Goal: Leave review/rating: Share an evaluation or opinion about a product, service, or content

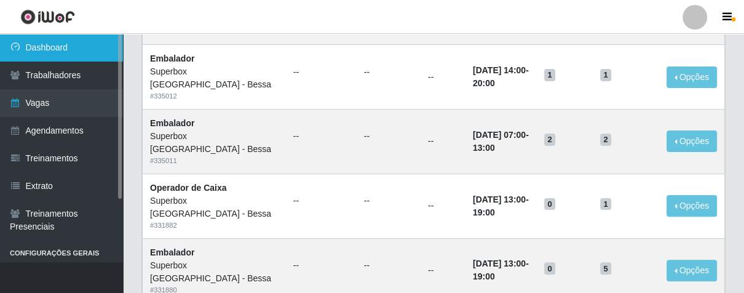
scroll to position [205, 0]
click at [65, 51] on link "Dashboard" at bounding box center [61, 48] width 123 height 28
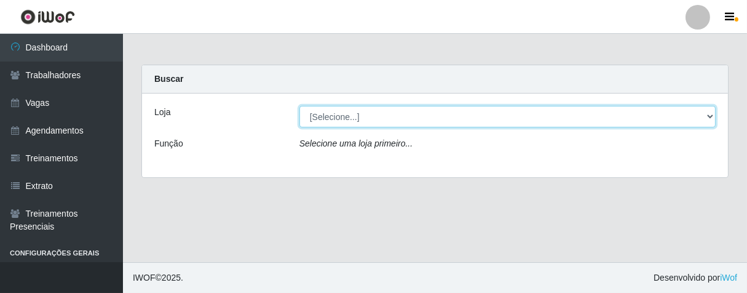
drag, startPoint x: 711, startPoint y: 113, endPoint x: 687, endPoint y: 118, distance: 25.1
click at [710, 113] on select "[Selecione...] Superbox [GEOGRAPHIC_DATA] - Bessa" at bounding box center [508, 117] width 416 height 22
select select "206"
click at [300, 106] on select "[Selecione...] Superbox [GEOGRAPHIC_DATA] - Bessa" at bounding box center [508, 117] width 416 height 22
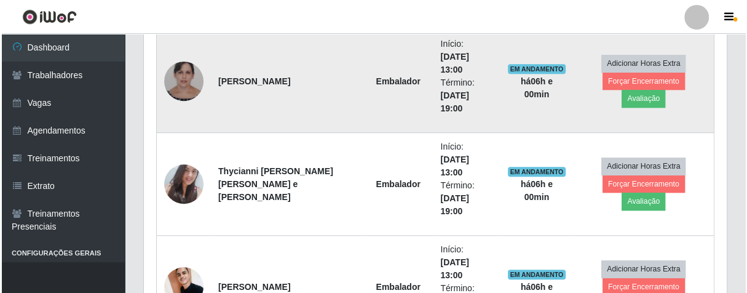
scroll to position [441, 0]
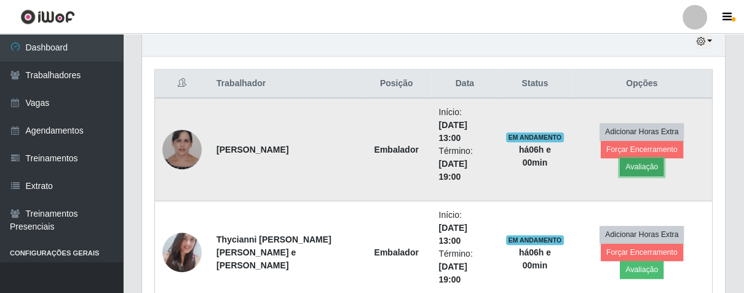
click at [664, 158] on button "Avaliação" at bounding box center [642, 166] width 44 height 17
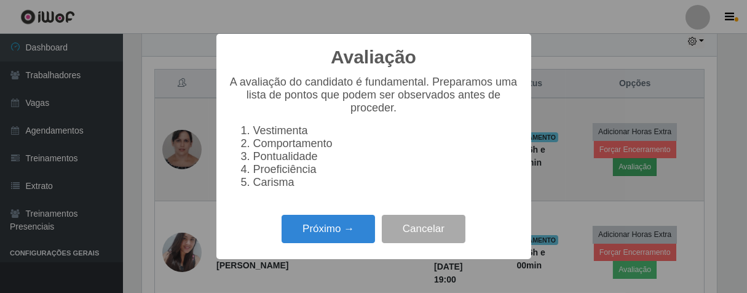
scroll to position [255, 576]
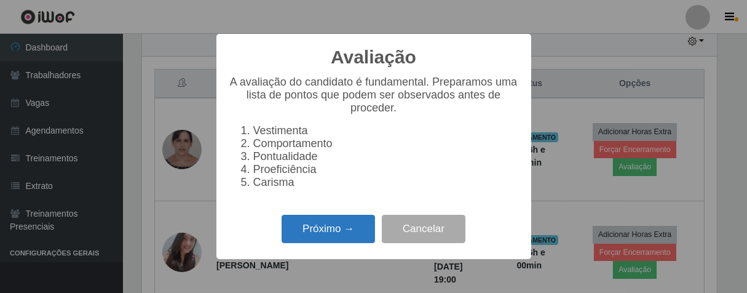
click at [318, 238] on button "Próximo →" at bounding box center [329, 229] width 94 height 29
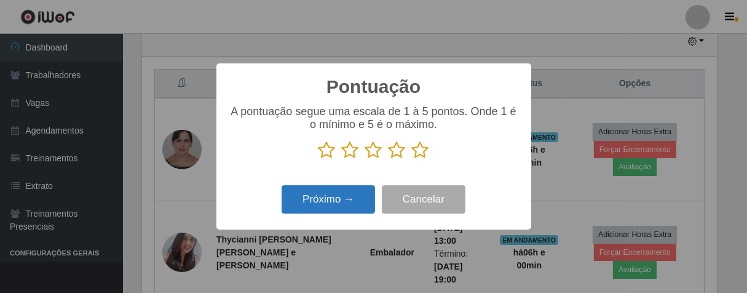
scroll to position [614905, 614585]
click at [423, 155] on icon at bounding box center [420, 150] width 17 height 18
click at [412, 159] on input "radio" at bounding box center [412, 159] width 0 height 0
click at [340, 190] on button "Próximo →" at bounding box center [329, 199] width 94 height 29
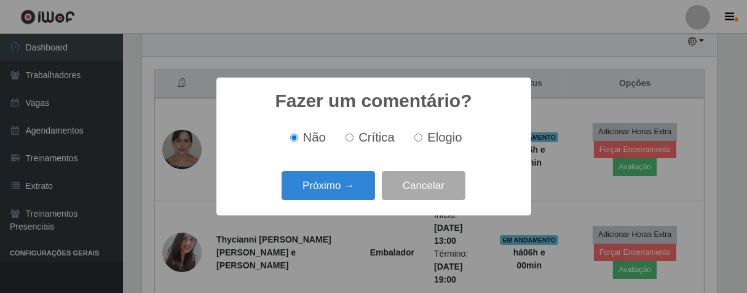
click at [340, 190] on button "Próximo →" at bounding box center [329, 185] width 94 height 29
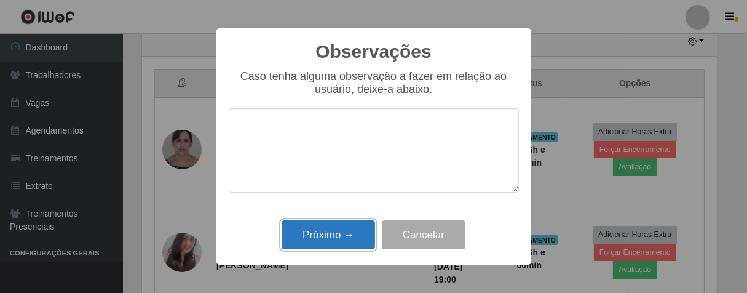
click at [345, 244] on button "Próximo →" at bounding box center [329, 234] width 94 height 29
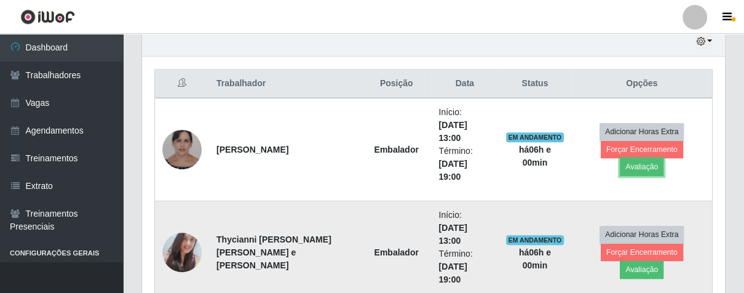
scroll to position [255, 583]
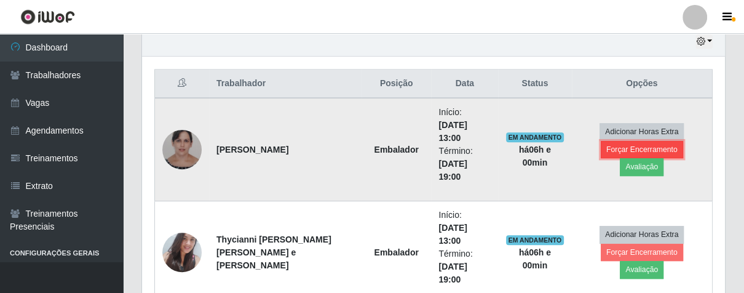
click at [610, 155] on button "Forçar Encerramento" at bounding box center [642, 149] width 82 height 17
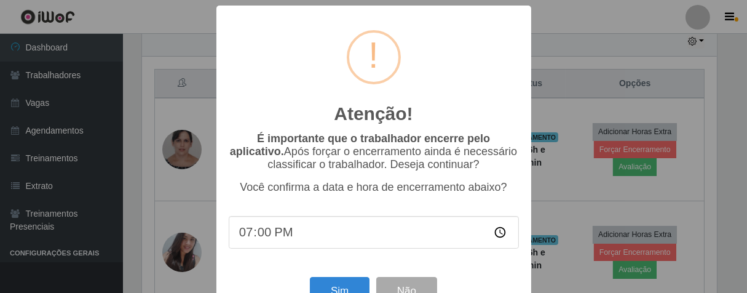
scroll to position [42, 0]
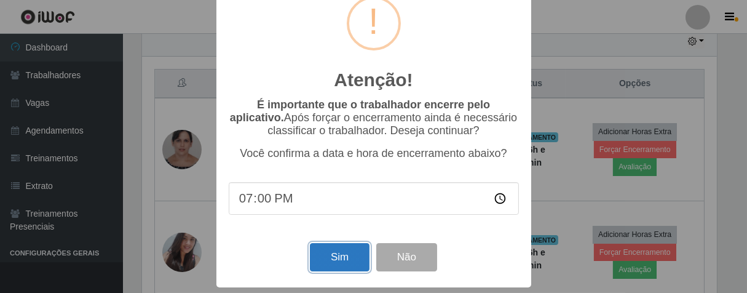
click at [338, 249] on button "Sim" at bounding box center [340, 257] width 60 height 29
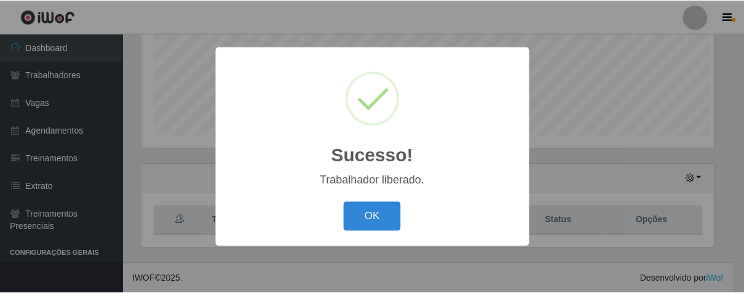
scroll to position [614905, 614585]
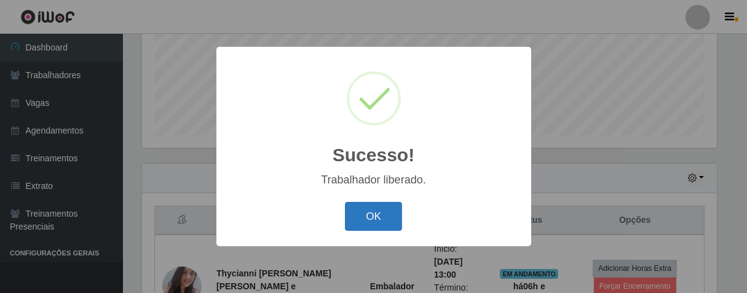
click at [365, 204] on button "OK" at bounding box center [373, 216] width 57 height 29
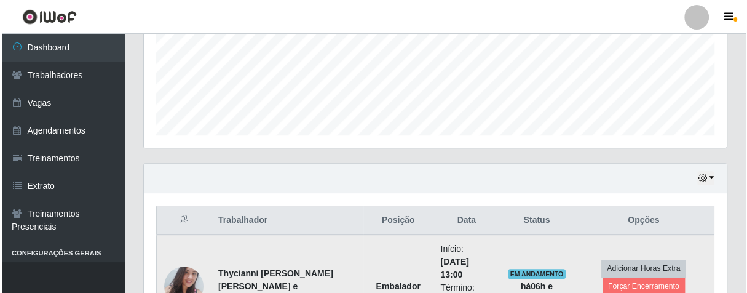
scroll to position [373, 0]
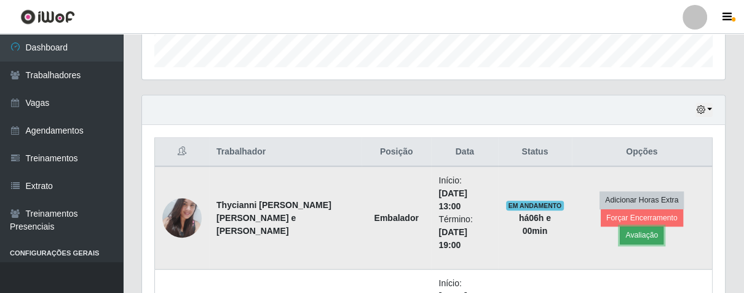
click at [664, 226] on button "Avaliação" at bounding box center [642, 234] width 44 height 17
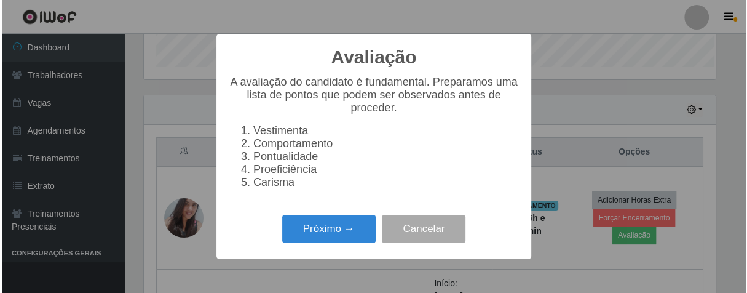
scroll to position [255, 576]
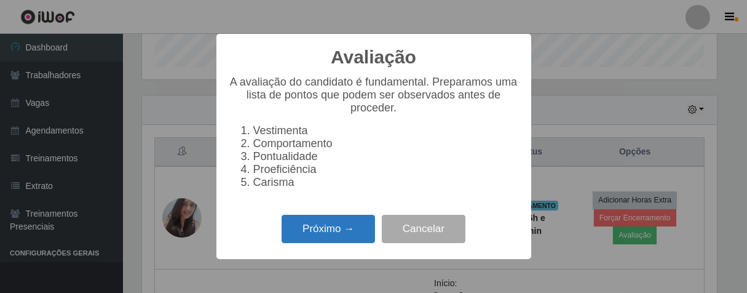
click at [322, 231] on button "Próximo →" at bounding box center [329, 229] width 94 height 29
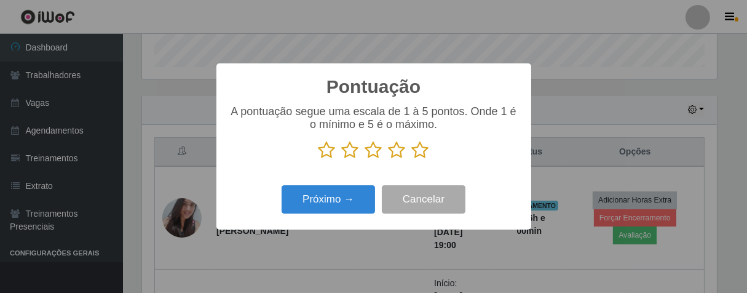
scroll to position [614905, 614585]
click at [420, 151] on icon at bounding box center [420, 150] width 17 height 18
click at [412, 159] on input "radio" at bounding box center [412, 159] width 0 height 0
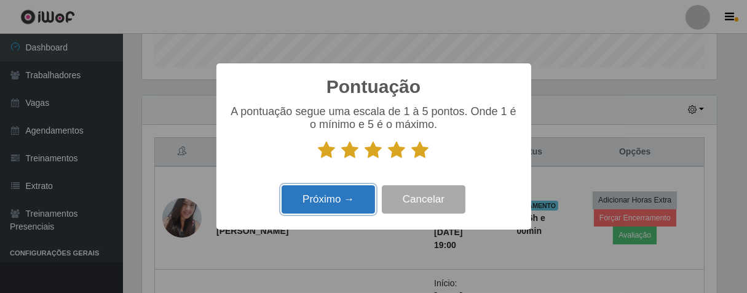
click at [310, 205] on button "Próximo →" at bounding box center [329, 199] width 94 height 29
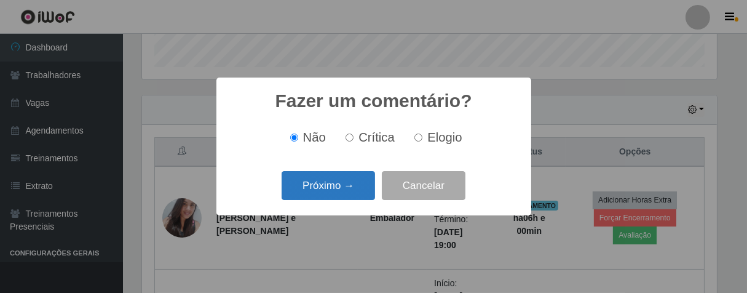
click at [327, 194] on button "Próximo →" at bounding box center [329, 185] width 94 height 29
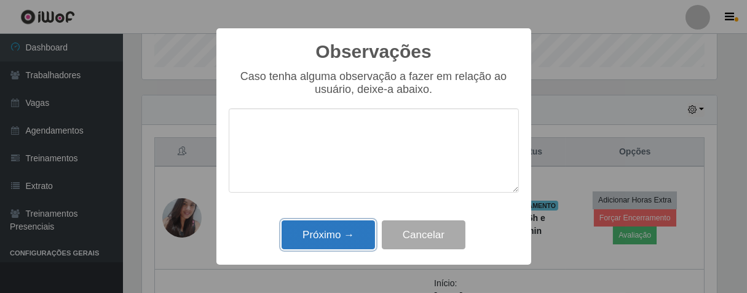
click at [359, 242] on button "Próximo →" at bounding box center [329, 234] width 94 height 29
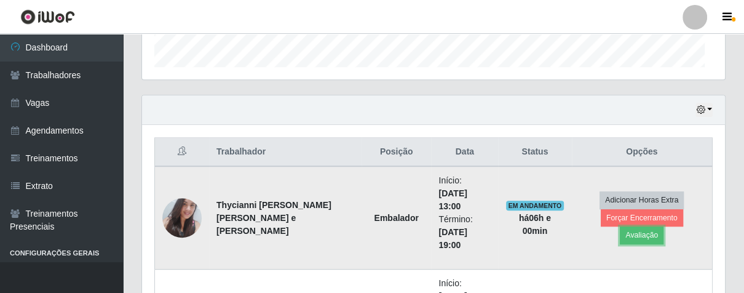
scroll to position [255, 583]
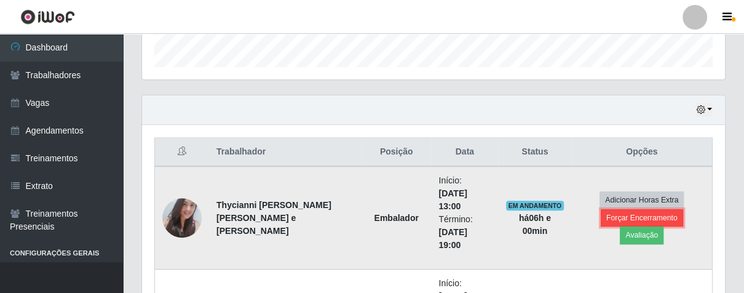
click at [603, 222] on button "Forçar Encerramento" at bounding box center [642, 217] width 82 height 17
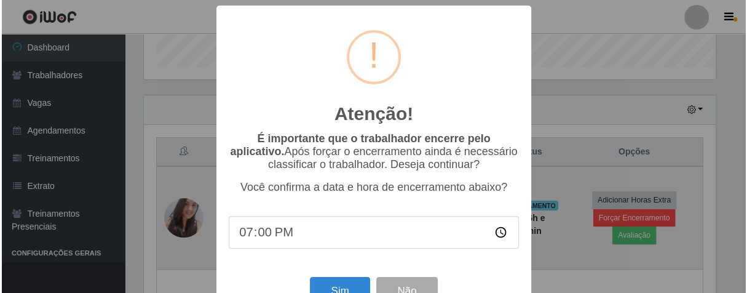
scroll to position [0, 0]
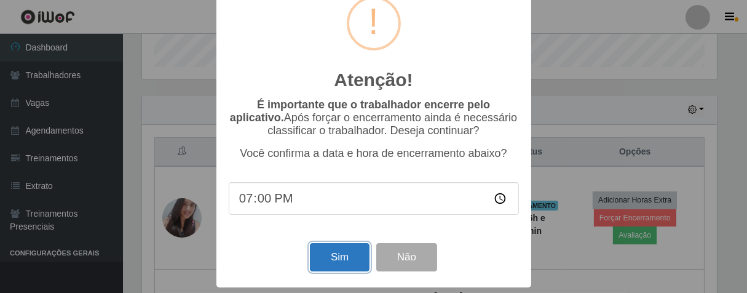
click at [348, 251] on button "Sim" at bounding box center [340, 257] width 60 height 29
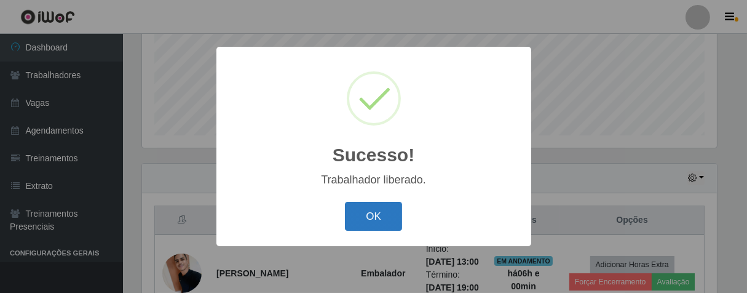
click at [368, 212] on button "OK" at bounding box center [373, 216] width 57 height 29
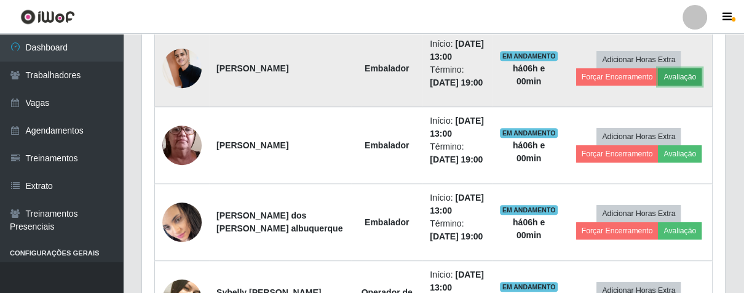
click at [674, 79] on button "Avaliação" at bounding box center [680, 76] width 44 height 17
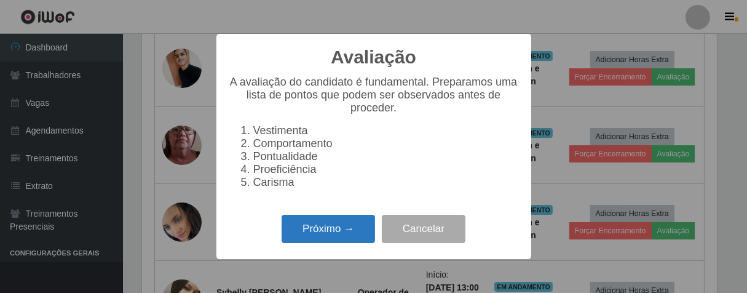
click at [341, 243] on button "Próximo →" at bounding box center [329, 229] width 94 height 29
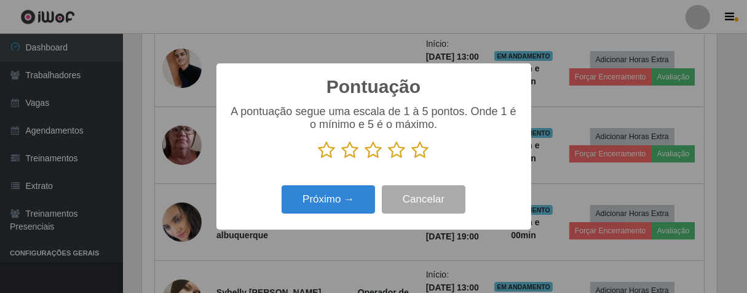
click at [422, 156] on icon at bounding box center [420, 150] width 17 height 18
click at [412, 159] on input "radio" at bounding box center [412, 159] width 0 height 0
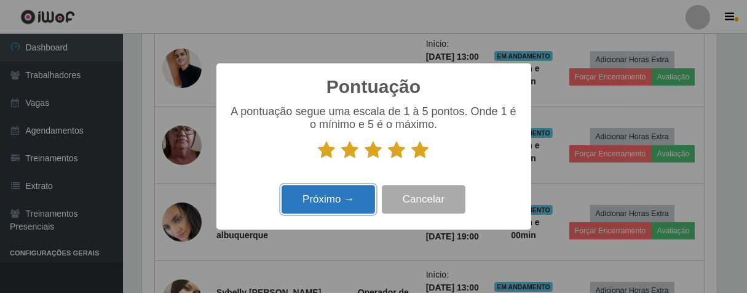
click at [352, 201] on button "Próximo →" at bounding box center [329, 199] width 94 height 29
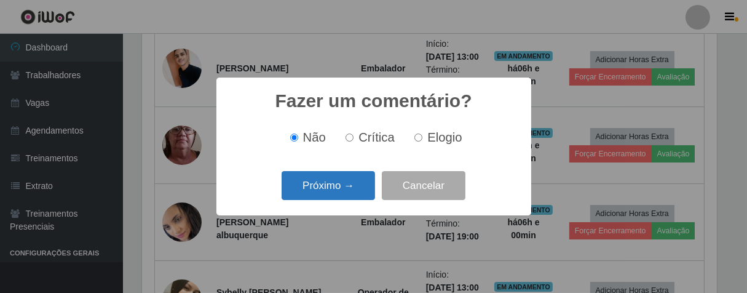
click at [360, 196] on button "Próximo →" at bounding box center [329, 185] width 94 height 29
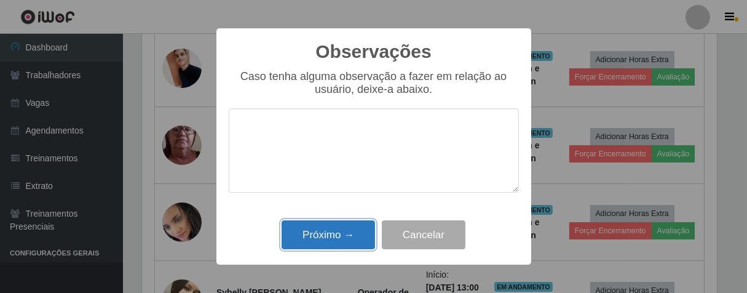
click at [343, 245] on button "Próximo →" at bounding box center [329, 234] width 94 height 29
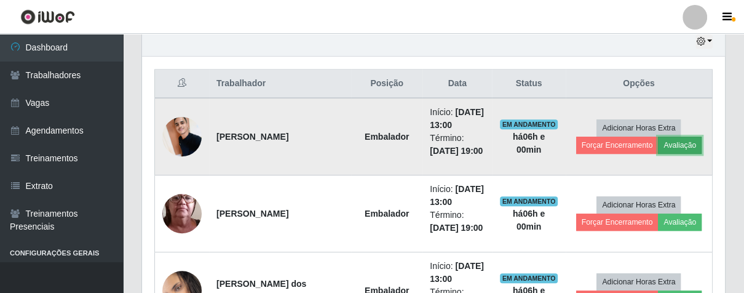
click at [668, 142] on button "Avaliação" at bounding box center [680, 145] width 44 height 17
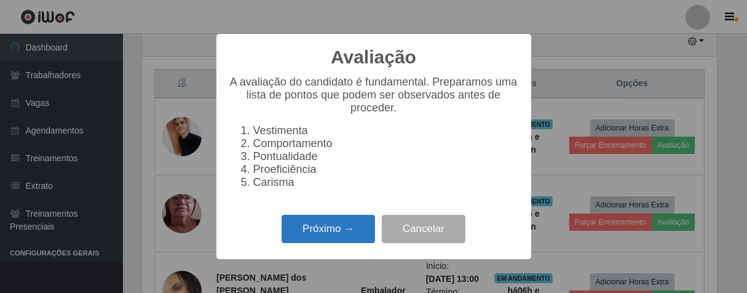
click at [322, 233] on button "Próximo →" at bounding box center [329, 229] width 94 height 29
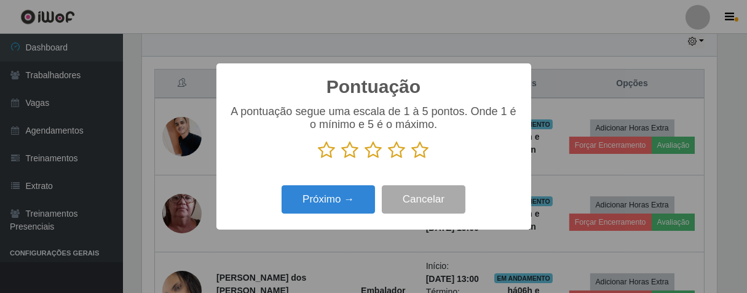
click at [418, 156] on icon at bounding box center [420, 150] width 17 height 18
click at [412, 159] on input "radio" at bounding box center [412, 159] width 0 height 0
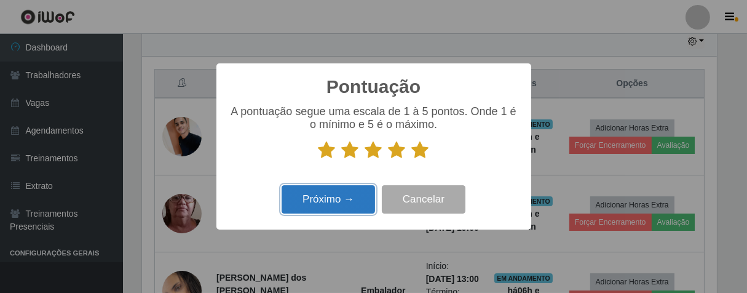
click at [359, 196] on button "Próximo →" at bounding box center [329, 199] width 94 height 29
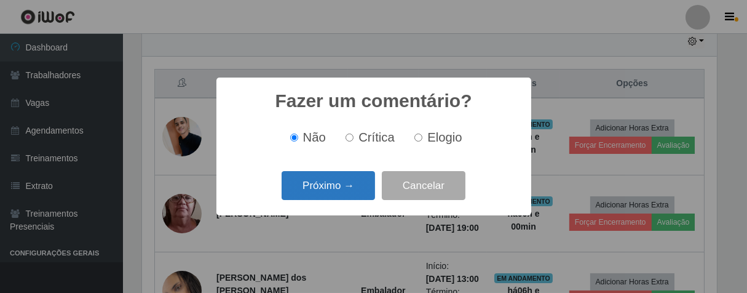
click at [359, 196] on button "Próximo →" at bounding box center [329, 185] width 94 height 29
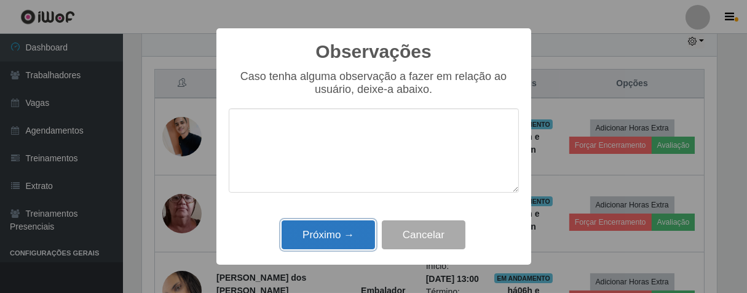
click at [359, 239] on button "Próximo →" at bounding box center [329, 234] width 94 height 29
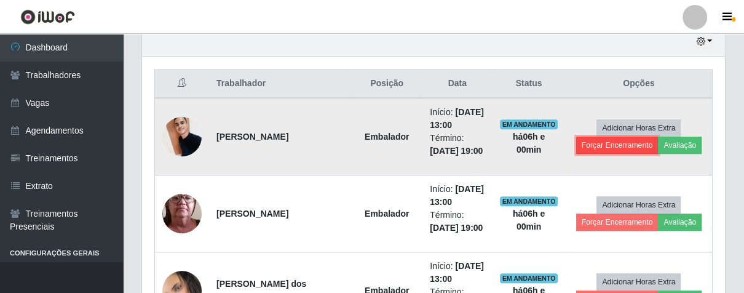
click at [596, 150] on button "Forçar Encerramento" at bounding box center [617, 145] width 82 height 17
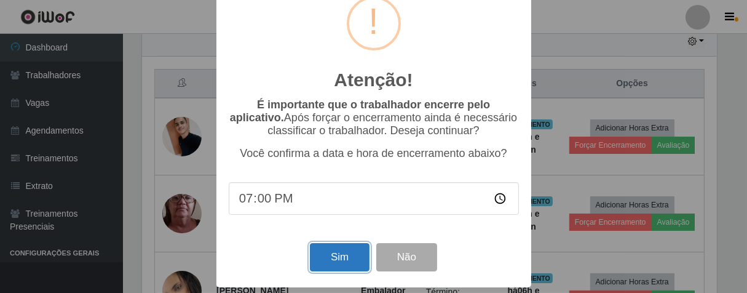
click at [343, 247] on button "Sim" at bounding box center [340, 257] width 60 height 29
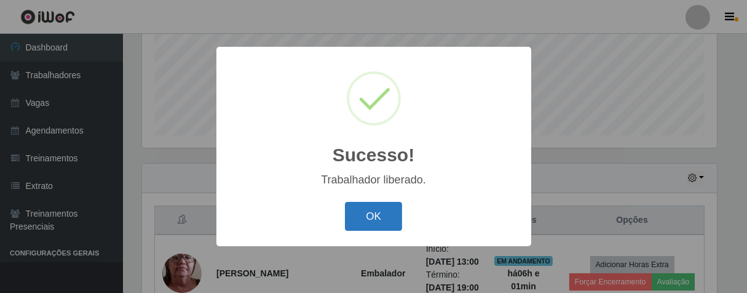
click at [392, 210] on button "OK" at bounding box center [373, 216] width 57 height 29
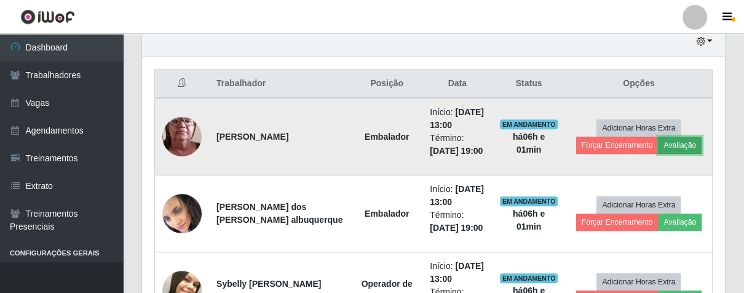
click at [664, 147] on button "Avaliação" at bounding box center [680, 145] width 44 height 17
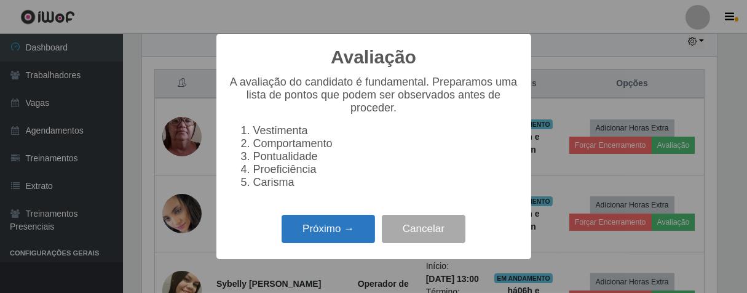
click at [346, 244] on button "Próximo →" at bounding box center [329, 229] width 94 height 29
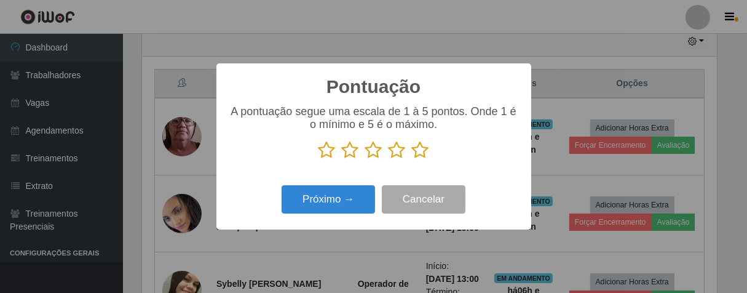
click at [418, 159] on icon at bounding box center [420, 150] width 17 height 18
click at [412, 159] on input "radio" at bounding box center [412, 159] width 0 height 0
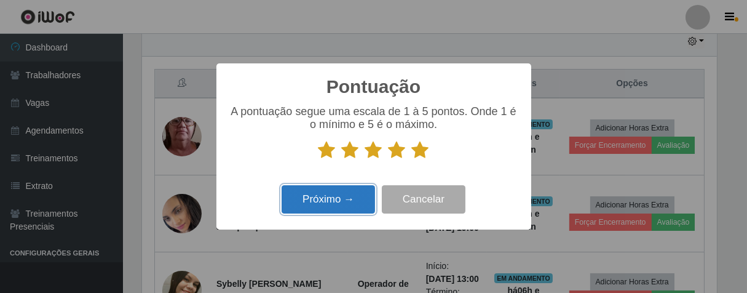
click at [307, 214] on button "Próximo →" at bounding box center [329, 199] width 94 height 29
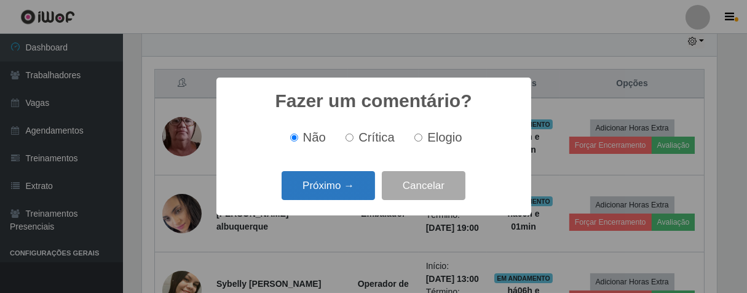
click at [338, 194] on button "Próximo →" at bounding box center [329, 185] width 94 height 29
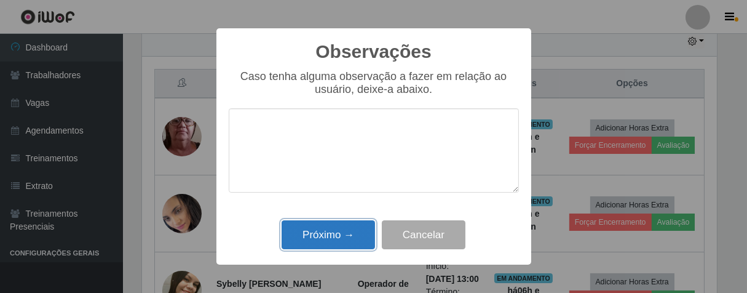
click at [349, 236] on button "Próximo →" at bounding box center [329, 234] width 94 height 29
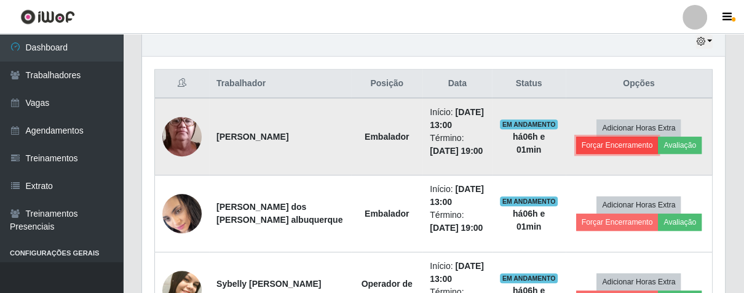
click at [589, 141] on button "Forçar Encerramento" at bounding box center [617, 145] width 82 height 17
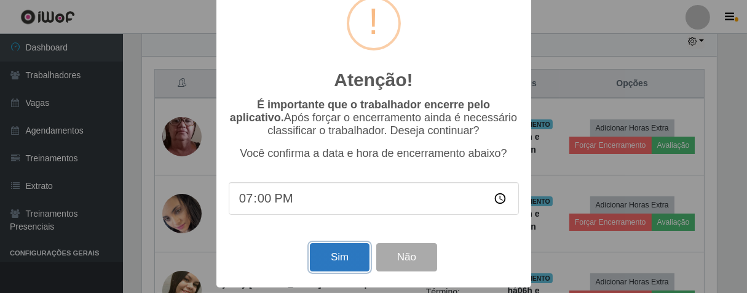
click at [310, 245] on button "Sim" at bounding box center [340, 257] width 60 height 29
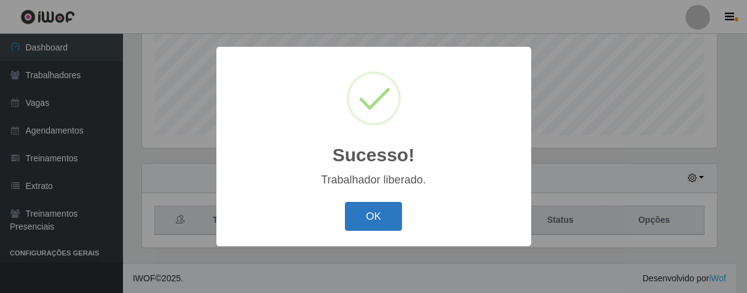
click at [380, 214] on button "OK" at bounding box center [373, 216] width 57 height 29
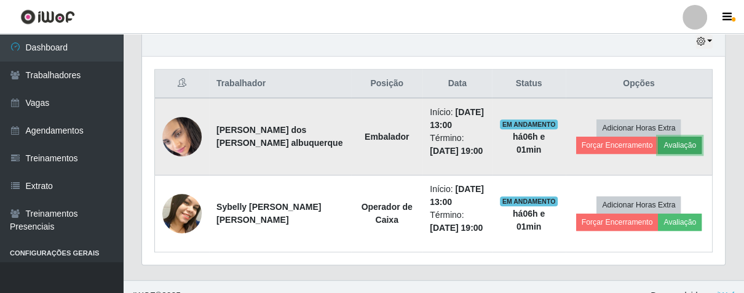
click at [682, 139] on button "Avaliação" at bounding box center [680, 145] width 44 height 17
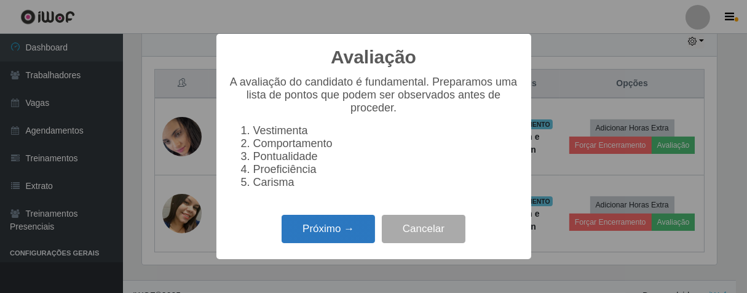
click at [371, 240] on button "Próximo →" at bounding box center [329, 229] width 94 height 29
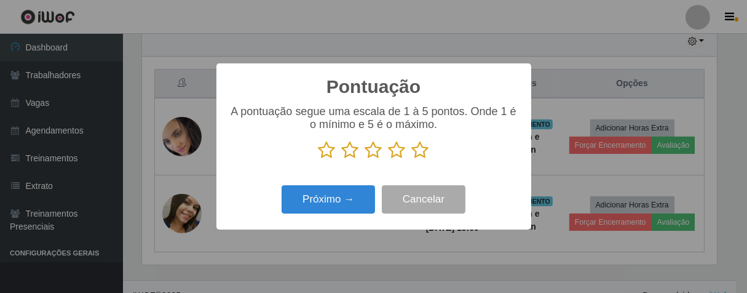
click at [418, 153] on icon at bounding box center [420, 150] width 17 height 18
click at [412, 159] on input "radio" at bounding box center [412, 159] width 0 height 0
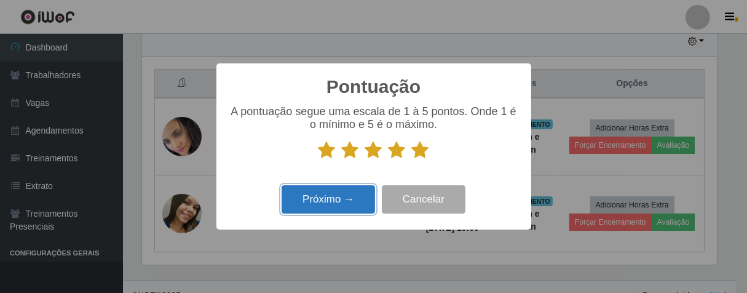
click at [351, 206] on button "Próximo →" at bounding box center [329, 199] width 94 height 29
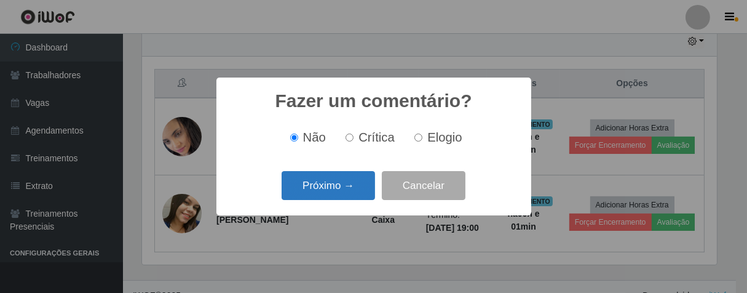
click at [356, 198] on button "Próximo →" at bounding box center [329, 185] width 94 height 29
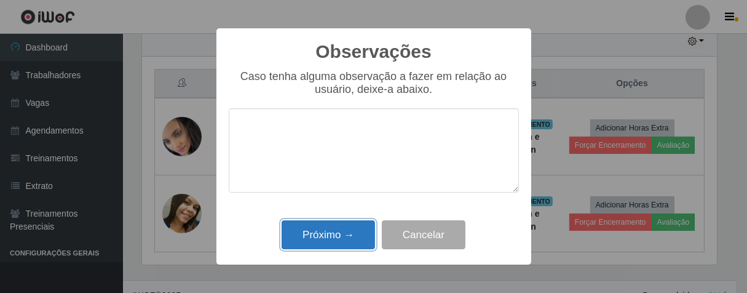
click at [352, 236] on button "Próximo →" at bounding box center [329, 234] width 94 height 29
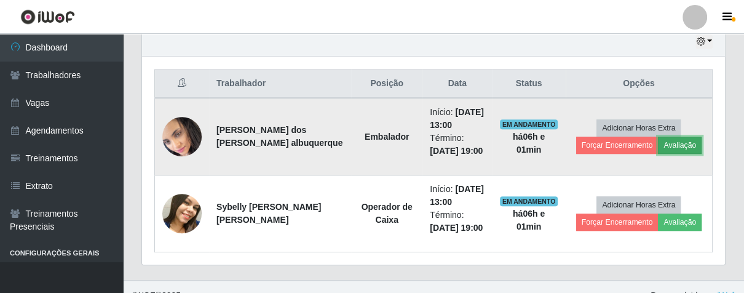
click at [685, 148] on button "Avaliação" at bounding box center [680, 145] width 44 height 17
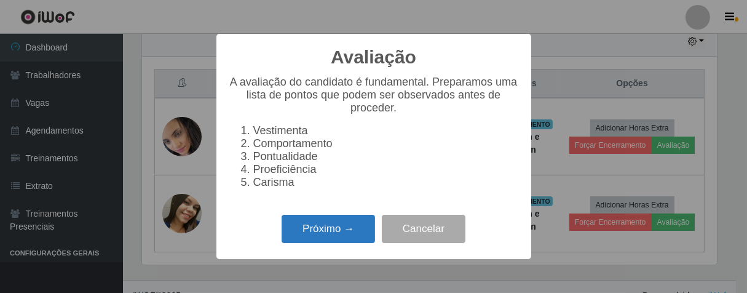
click at [332, 235] on button "Próximo →" at bounding box center [329, 229] width 94 height 29
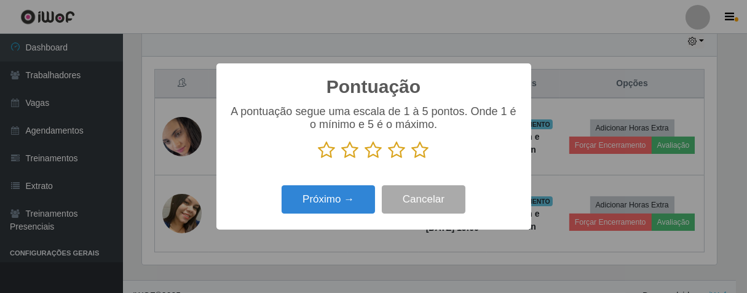
drag, startPoint x: 420, startPoint y: 148, endPoint x: 406, endPoint y: 165, distance: 22.3
click at [421, 151] on icon at bounding box center [420, 150] width 17 height 18
click at [412, 159] on input "radio" at bounding box center [412, 159] width 0 height 0
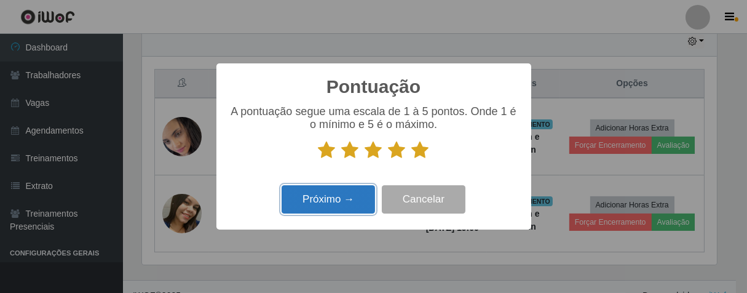
click at [322, 207] on button "Próximo →" at bounding box center [329, 199] width 94 height 29
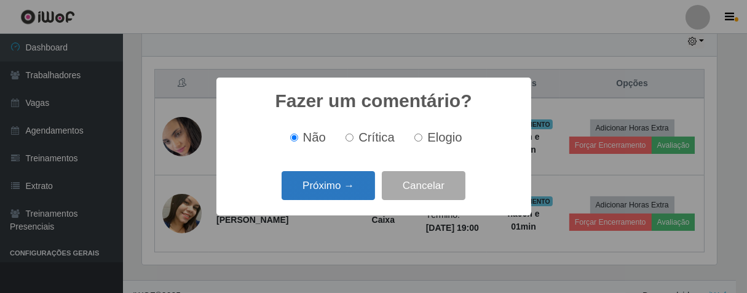
click at [340, 194] on button "Próximo →" at bounding box center [329, 185] width 94 height 29
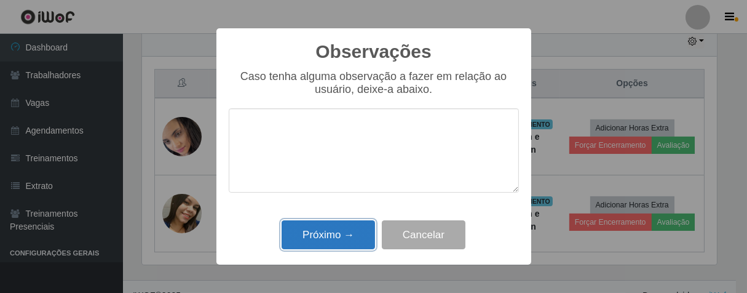
click at [351, 241] on button "Próximo →" at bounding box center [329, 234] width 94 height 29
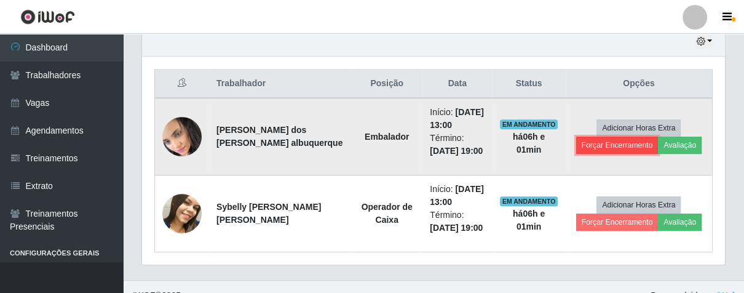
click at [629, 149] on button "Forçar Encerramento" at bounding box center [617, 145] width 82 height 17
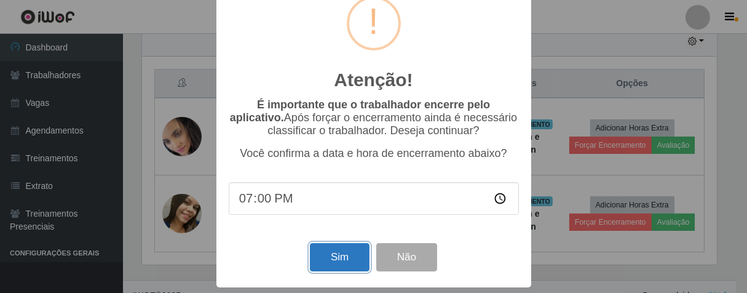
click at [342, 260] on button "Sim" at bounding box center [340, 257] width 60 height 29
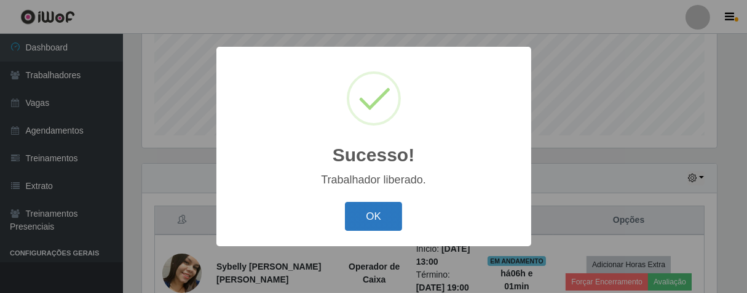
click at [381, 218] on button "OK" at bounding box center [373, 216] width 57 height 29
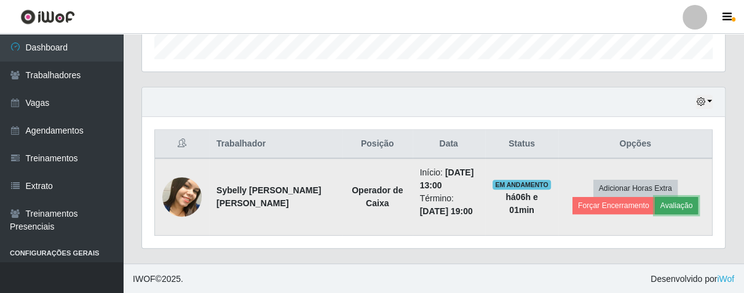
click at [659, 205] on button "Avaliação" at bounding box center [677, 205] width 44 height 17
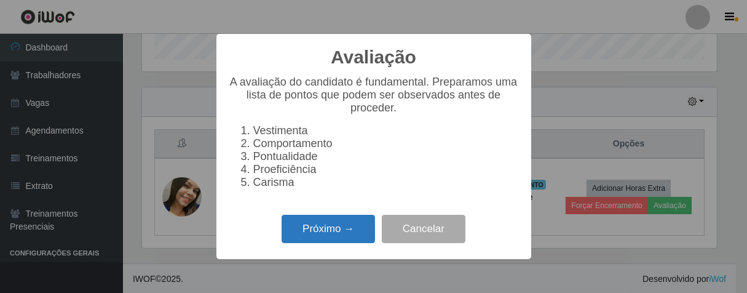
click at [356, 238] on button "Próximo →" at bounding box center [329, 229] width 94 height 29
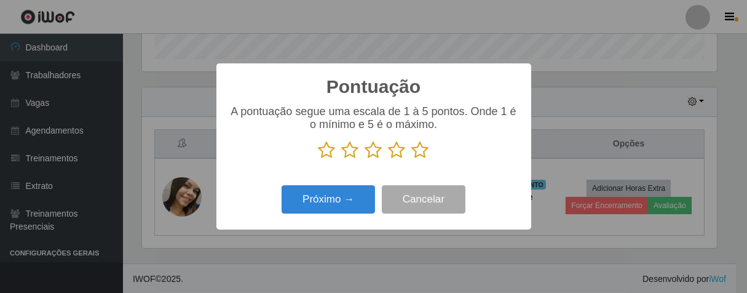
click at [425, 148] on icon at bounding box center [420, 150] width 17 height 18
click at [412, 159] on input "radio" at bounding box center [412, 159] width 0 height 0
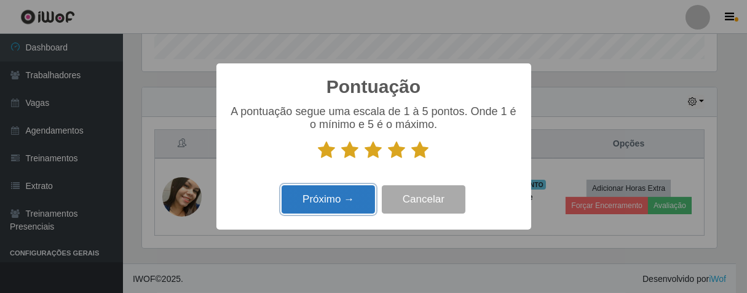
click at [355, 197] on button "Próximo →" at bounding box center [329, 199] width 94 height 29
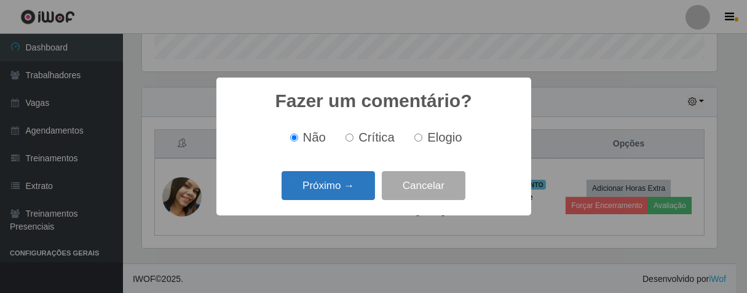
click at [362, 187] on button "Próximo →" at bounding box center [329, 185] width 94 height 29
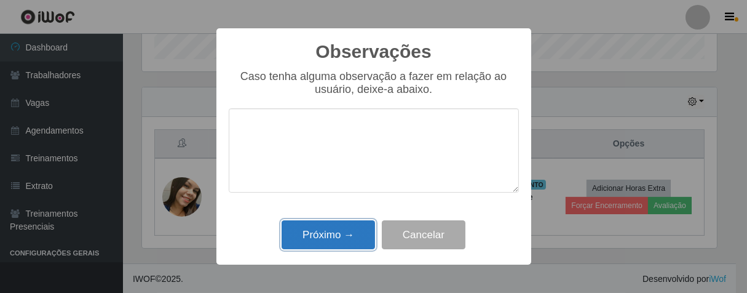
click at [348, 223] on button "Próximo →" at bounding box center [329, 234] width 94 height 29
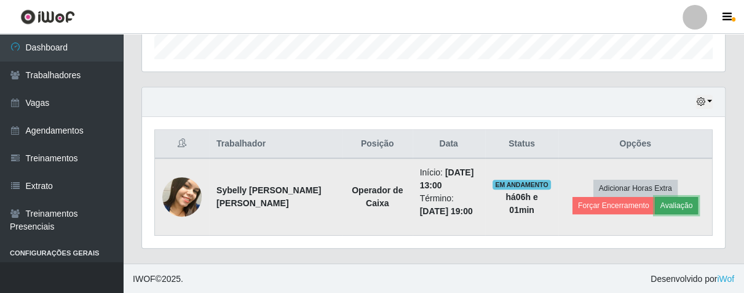
click at [673, 201] on button "Avaliação" at bounding box center [677, 205] width 44 height 17
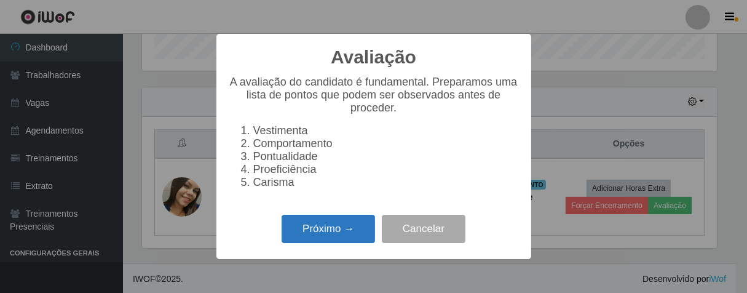
click at [340, 236] on button "Próximo →" at bounding box center [329, 229] width 94 height 29
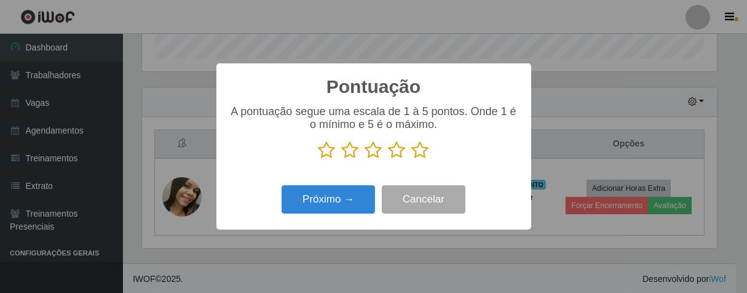
click at [417, 151] on icon at bounding box center [420, 150] width 17 height 18
click at [412, 159] on input "radio" at bounding box center [412, 159] width 0 height 0
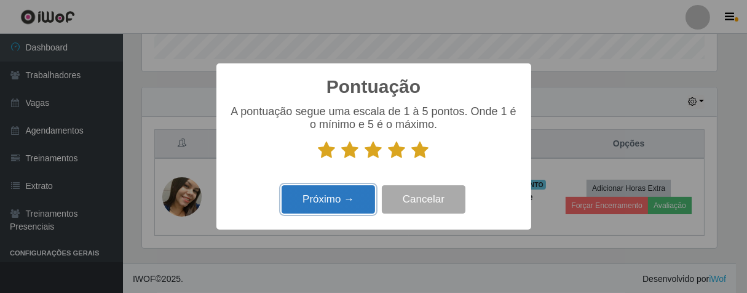
click at [326, 211] on button "Próximo →" at bounding box center [329, 199] width 94 height 29
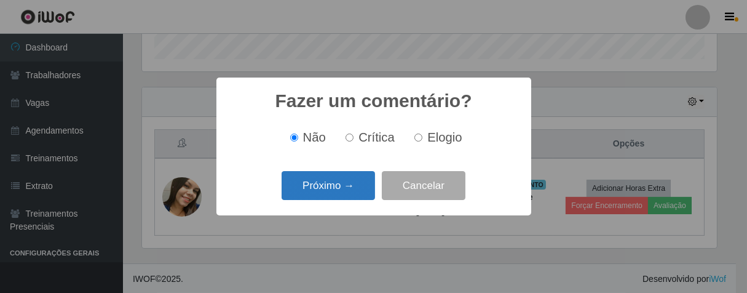
click at [346, 187] on button "Próximo →" at bounding box center [329, 185] width 94 height 29
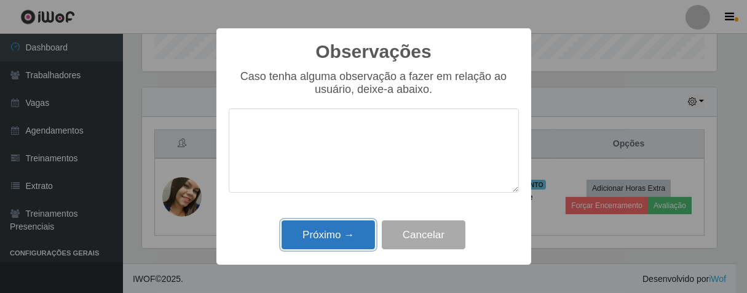
click at [356, 240] on button "Próximo →" at bounding box center [329, 234] width 94 height 29
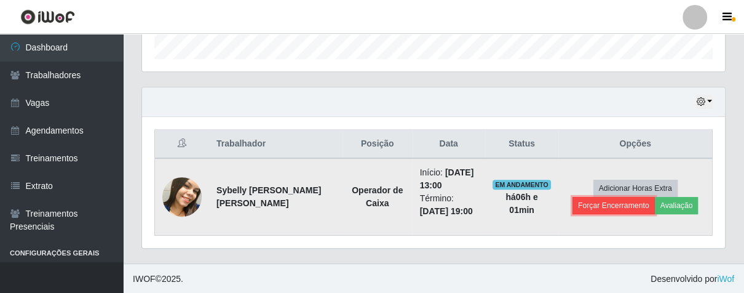
click at [586, 202] on button "Forçar Encerramento" at bounding box center [614, 205] width 82 height 17
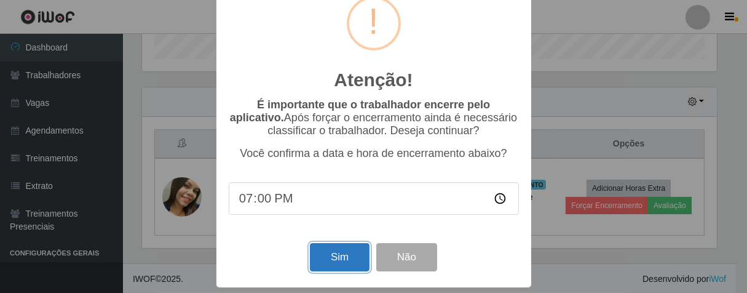
click at [335, 263] on button "Sim" at bounding box center [340, 257] width 60 height 29
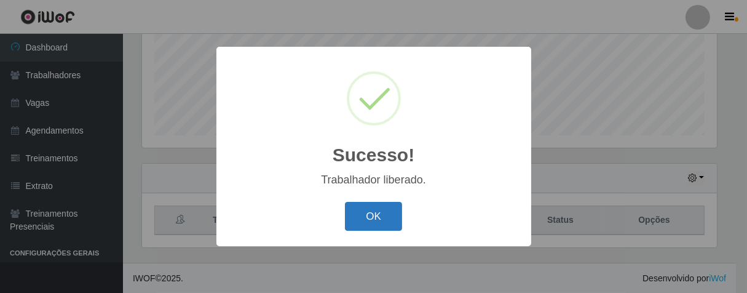
click at [373, 226] on button "OK" at bounding box center [373, 216] width 57 height 29
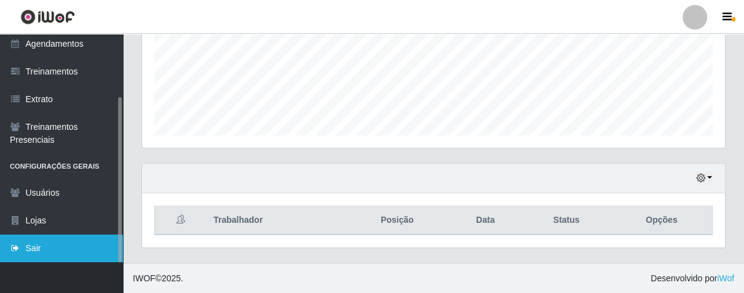
click at [53, 239] on link "Sair" at bounding box center [61, 248] width 123 height 28
